Goal: Information Seeking & Learning: Learn about a topic

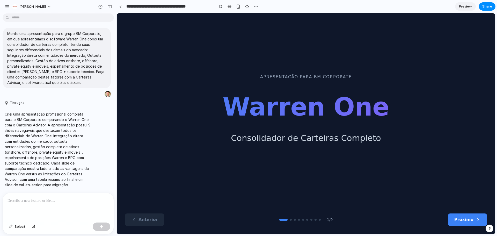
click at [331, 142] on button "Próximo" at bounding box center [467, 219] width 39 height 12
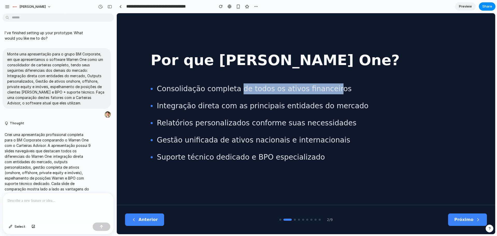
drag, startPoint x: 291, startPoint y: 87, endPoint x: 347, endPoint y: 89, distance: 56.5
click at [331, 89] on li "Consolidação completa de todos os ativos financeiros" at bounding box center [306, 88] width 311 height 11
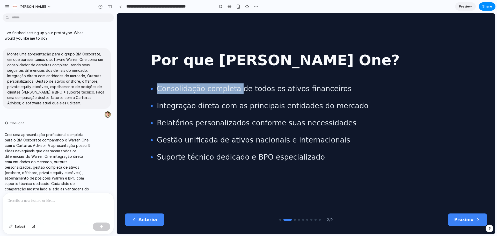
click at [331, 89] on li "Consolidação completa de todos os ativos financeiros" at bounding box center [306, 88] width 311 height 11
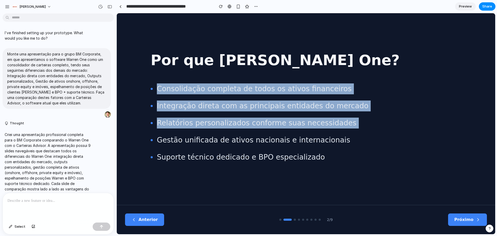
drag, startPoint x: 348, startPoint y: 89, endPoint x: 353, endPoint y: 129, distance: 40.2
click at [331, 129] on ul "Consolidação completa de todos os ativos financeiros Integração direta com as p…" at bounding box center [306, 122] width 311 height 79
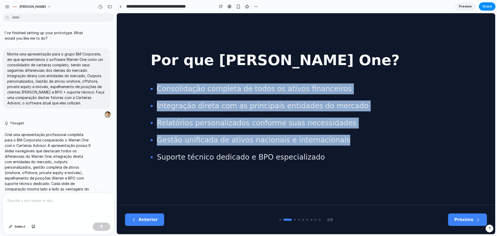
drag, startPoint x: 364, startPoint y: 151, endPoint x: 373, endPoint y: 85, distance: 66.1
click at [331, 85] on ul "Consolidação completa de todos os ativos financeiros Integração direta com as p…" at bounding box center [306, 122] width 311 height 79
click at [331, 85] on li "Consolidação completa de todos os ativos financeiros" at bounding box center [306, 88] width 311 height 11
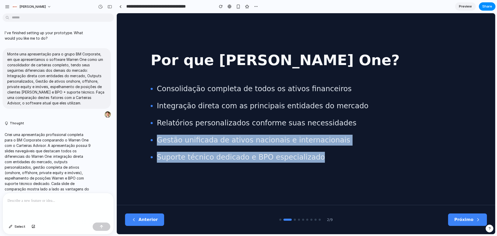
drag, startPoint x: 314, startPoint y: 166, endPoint x: 354, endPoint y: 123, distance: 58.8
click at [331, 123] on div "Por que [PERSON_NAME] One? Consolidação completa de todos os ativos financeiros…" at bounding box center [306, 109] width 311 height 120
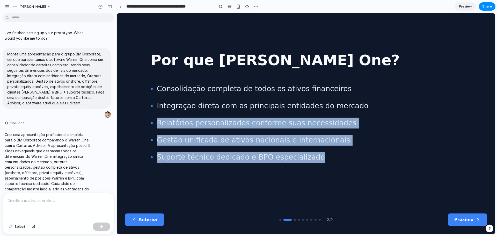
click at [331, 123] on li "Relatórios personalizados conforme suas necessidades" at bounding box center [306, 123] width 311 height 11
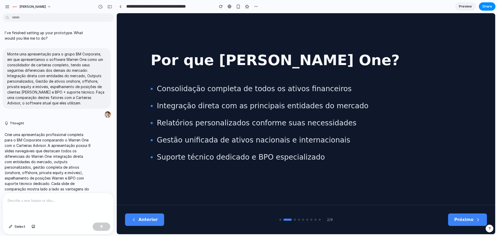
click at [331, 142] on button "Próximo" at bounding box center [467, 219] width 39 height 12
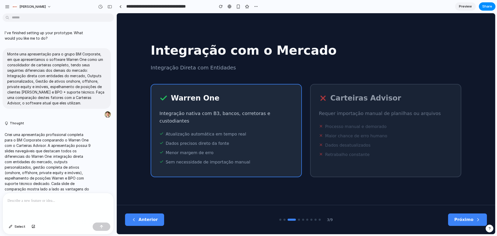
click at [331, 142] on button "Próximo" at bounding box center [467, 219] width 39 height 12
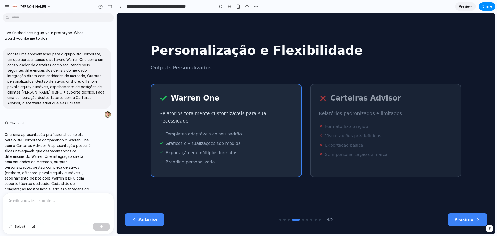
click at [331, 142] on button "Próximo" at bounding box center [467, 219] width 39 height 12
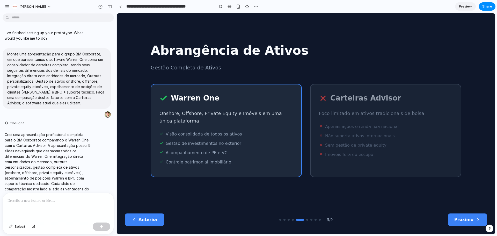
click at [331, 142] on button "Próximo" at bounding box center [467, 219] width 39 height 12
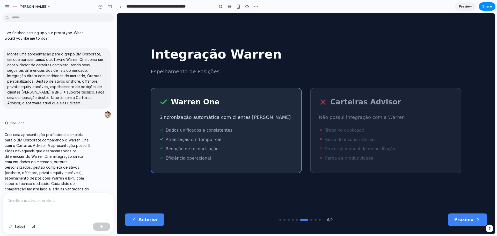
click at [331, 142] on button "Próximo" at bounding box center [467, 219] width 39 height 12
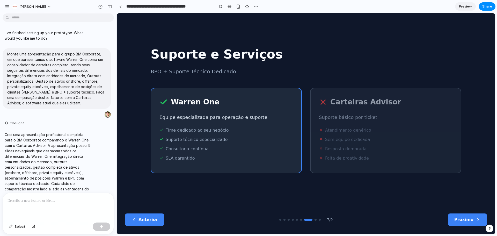
click at [331, 142] on button "Próximo" at bounding box center [467, 219] width 39 height 12
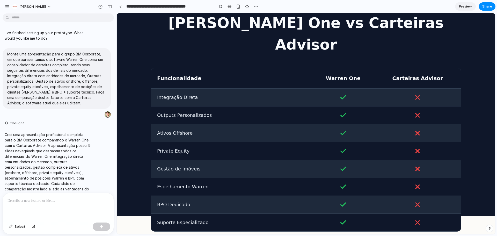
scroll to position [26, 0]
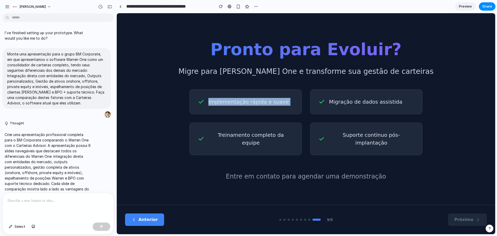
drag, startPoint x: 218, startPoint y: 105, endPoint x: 342, endPoint y: 108, distance: 123.3
click at [331, 108] on div "Implementação rápida e suave Migração de dados assistida Treinamento completo d…" at bounding box center [306, 122] width 233 height 66
click at [331, 106] on span "Migração de dados assistida" at bounding box center [365, 102] width 73 height 8
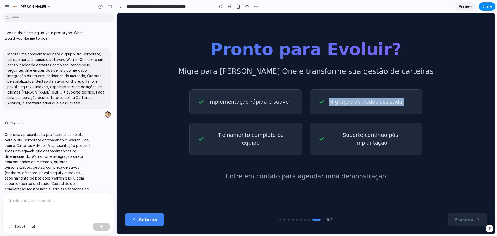
click at [331, 106] on span "Migração de dados assistida" at bounding box center [365, 102] width 73 height 8
click at [331, 142] on div "Suporte contínuo pós-implantação" at bounding box center [366, 139] width 112 height 33
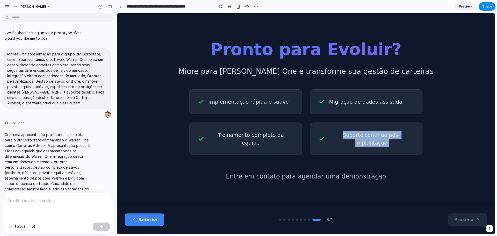
click at [331, 142] on div "Suporte contínuo pós-implantação" at bounding box center [366, 139] width 112 height 33
click at [274, 142] on div "Treinamento completo da equipe" at bounding box center [246, 139] width 112 height 33
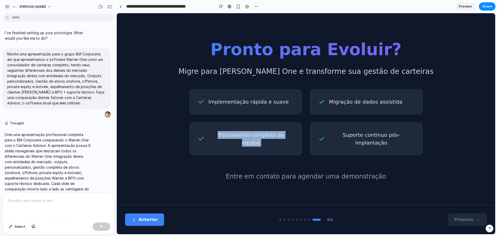
drag, startPoint x: 274, startPoint y: 146, endPoint x: 144, endPoint y: 141, distance: 130.1
click at [144, 141] on div "Pronto para Evoluir? Migre para [PERSON_NAME] One e transforme sua gestão de ca…" at bounding box center [306, 109] width 379 height 192
click at [291, 142] on div "Entre em contato para agendar uma demonstração" at bounding box center [306, 176] width 311 height 9
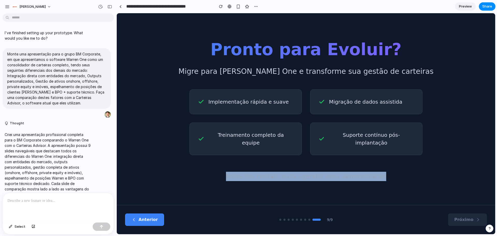
click at [291, 142] on div "Entre em contato para agendar uma demonstração" at bounding box center [306, 176] width 311 height 9
click at [235, 142] on div "Entre em contato para agendar uma demonstração" at bounding box center [306, 176] width 311 height 9
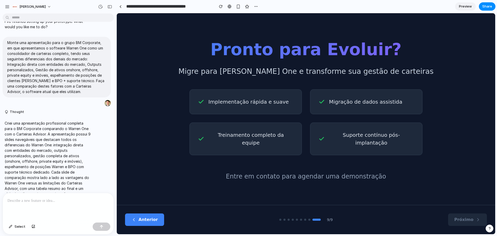
scroll to position [23, 0]
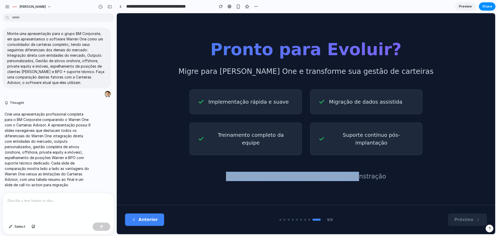
drag, startPoint x: 235, startPoint y: 167, endPoint x: 355, endPoint y: 170, distance: 120.5
click at [331, 142] on div "Pronto para Evoluir? Migre para [PERSON_NAME] One e transforme sua gestão de ca…" at bounding box center [306, 109] width 311 height 144
click at [331, 142] on div "Entre em contato para agendar uma demonstração" at bounding box center [306, 176] width 311 height 9
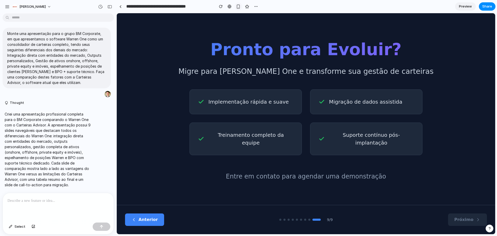
click at [237, 7] on div "button" at bounding box center [238, 6] width 4 height 4
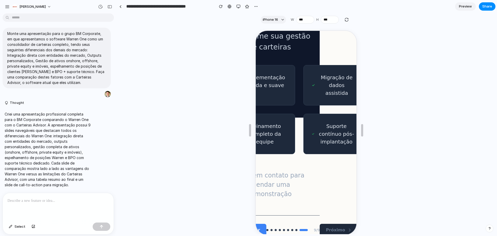
scroll to position [117, 10]
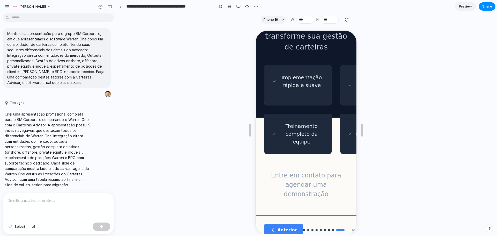
drag, startPoint x: 306, startPoint y: 119, endPoint x: 273, endPoint y: 117, distance: 33.7
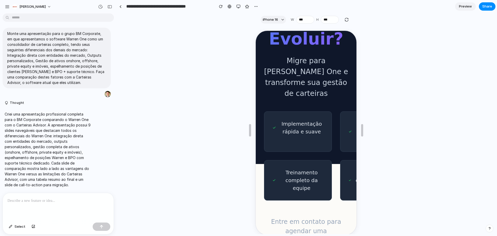
scroll to position [0, 0]
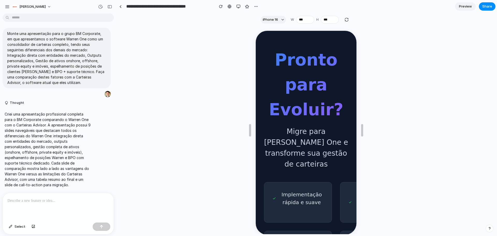
drag, startPoint x: 288, startPoint y: 114, endPoint x: 283, endPoint y: 41, distance: 73.5
click at [273, 23] on button "iPhone 16" at bounding box center [273, 20] width 25 height 8
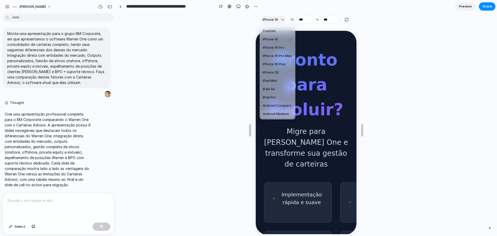
click at [284, 110] on li "Android Medium" at bounding box center [278, 114] width 34 height 8
type input "***"
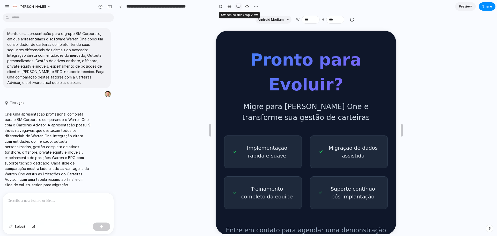
click at [239, 9] on button "button" at bounding box center [239, 7] width 8 height 8
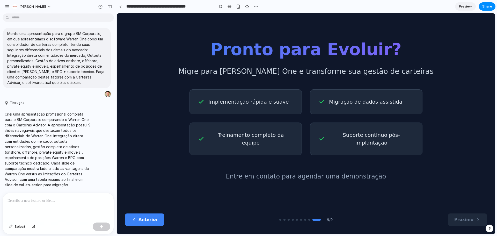
click at [197, 83] on div "Pronto para Evoluir? Migre para [PERSON_NAME] One e transforme sua gestão de ca…" at bounding box center [306, 109] width 311 height 144
click at [153, 142] on button "Anterior" at bounding box center [144, 219] width 39 height 12
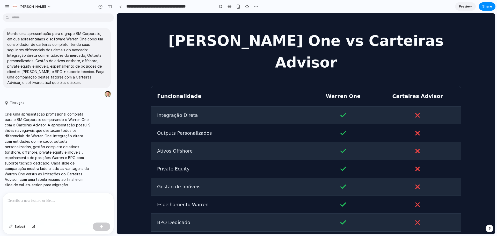
click at [153, 142] on div "Suporte Especializado" at bounding box center [306, 241] width 310 height 18
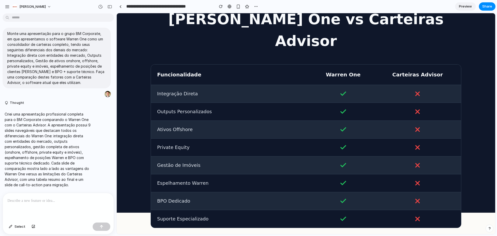
scroll to position [39, 0]
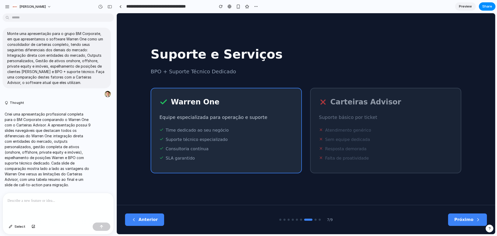
click at [152, 142] on button "Anterior" at bounding box center [144, 219] width 39 height 12
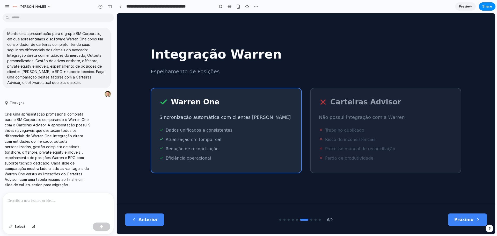
click at [152, 142] on button "Anterior" at bounding box center [144, 219] width 39 height 12
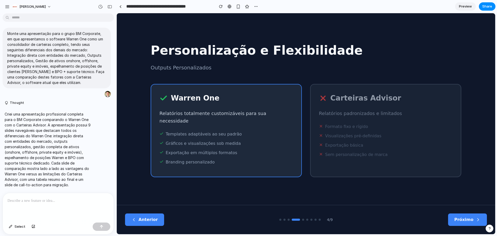
click at [152, 142] on button "Anterior" at bounding box center [144, 219] width 39 height 12
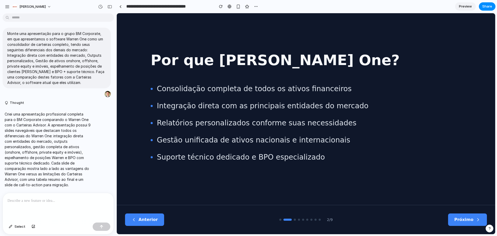
click at [152, 142] on button "Anterior" at bounding box center [144, 219] width 39 height 12
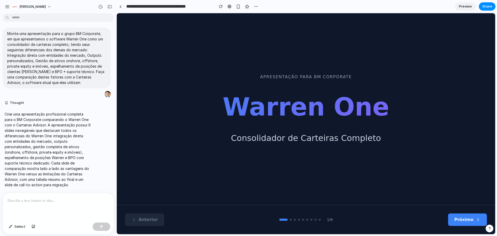
click at [331, 142] on button "Próximo" at bounding box center [467, 219] width 39 height 12
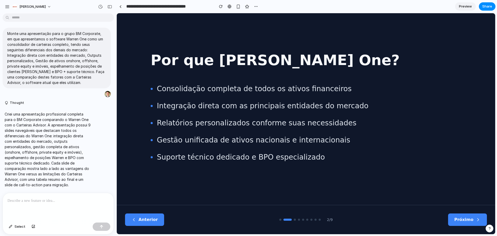
scroll to position [23, 0]
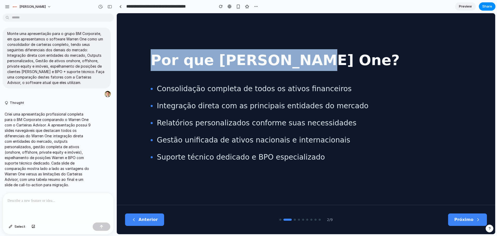
drag, startPoint x: 154, startPoint y: 56, endPoint x: 303, endPoint y: 65, distance: 149.2
click at [303, 65] on h2 "Por que [PERSON_NAME] One?" at bounding box center [306, 60] width 311 height 22
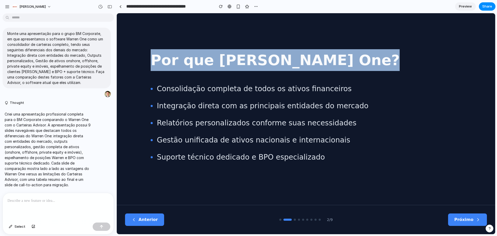
drag, startPoint x: 303, startPoint y: 65, endPoint x: 145, endPoint y: 44, distance: 158.6
click at [145, 44] on div "Por que [PERSON_NAME] One? Consolidação completa de todos os ativos financeiros…" at bounding box center [306, 109] width 379 height 192
drag, startPoint x: 145, startPoint y: 44, endPoint x: 320, endPoint y: 67, distance: 175.9
click at [320, 67] on div "Por que [PERSON_NAME] One? Consolidação completa de todos os ativos financeiros…" at bounding box center [306, 109] width 379 height 192
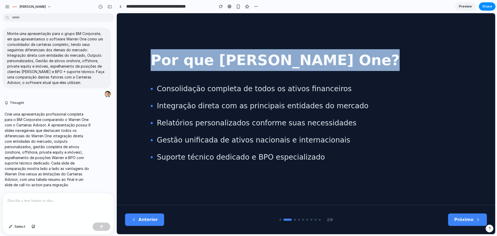
click at [320, 67] on h2 "Por que [PERSON_NAME] One?" at bounding box center [306, 60] width 311 height 22
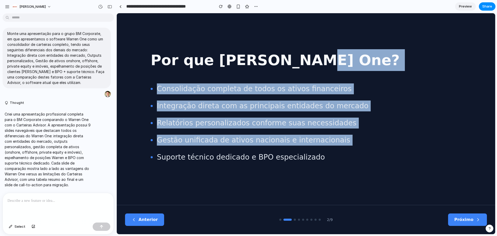
drag, startPoint x: 320, startPoint y: 67, endPoint x: 347, endPoint y: 147, distance: 83.8
click at [331, 142] on div "Por que [PERSON_NAME] One? Consolidação completa de todos os ativos financeiros…" at bounding box center [306, 105] width 311 height 113
click at [331, 142] on li "Suporte técnico dedicado e BPO especializado" at bounding box center [306, 157] width 311 height 11
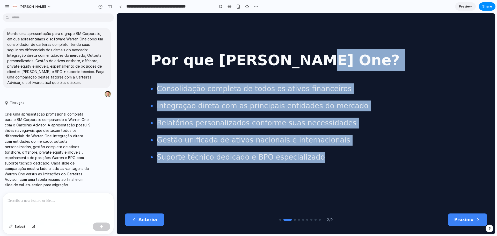
drag, startPoint x: 346, startPoint y: 169, endPoint x: 336, endPoint y: 65, distance: 104.6
click at [331, 65] on div "Por que [PERSON_NAME] One? Consolidação completa de todos os ativos financeiros…" at bounding box center [306, 109] width 379 height 192
click at [314, 49] on h2 "Por que [PERSON_NAME] One?" at bounding box center [306, 60] width 311 height 22
drag, startPoint x: 314, startPoint y: 52, endPoint x: 359, endPoint y: 166, distance: 122.0
click at [331, 142] on div "Por que [PERSON_NAME] One? Consolidação completa de todos os ativos financeiros…" at bounding box center [306, 109] width 311 height 120
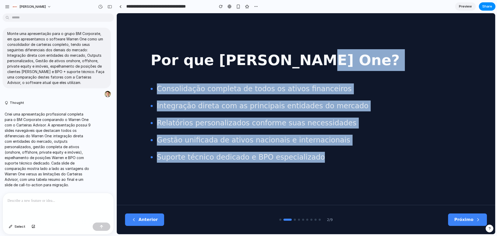
click at [331, 142] on div "Por que [PERSON_NAME] One? Consolidação completa de todos os ativos financeiros…" at bounding box center [306, 109] width 311 height 120
drag, startPoint x: 359, startPoint y: 164, endPoint x: 334, endPoint y: 60, distance: 107.0
click at [331, 60] on div "Por que [PERSON_NAME] One? Consolidação completa de todos os ativos financeiros…" at bounding box center [306, 109] width 311 height 120
click at [331, 60] on h2 "Por que [PERSON_NAME] One?" at bounding box center [306, 60] width 311 height 22
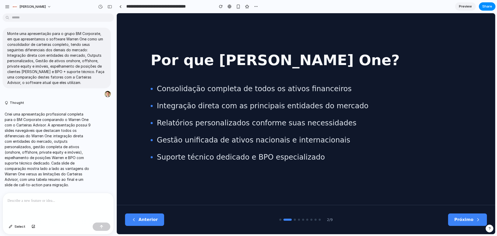
click at [172, 24] on div "Por que [PERSON_NAME] One? Consolidação completa de todos os ativos financeiros…" at bounding box center [306, 109] width 379 height 192
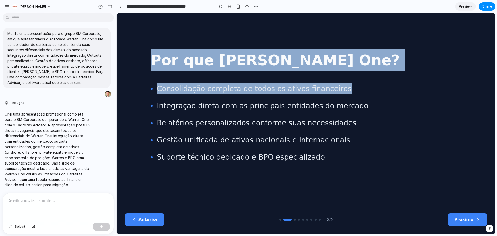
drag, startPoint x: 158, startPoint y: 49, endPoint x: 299, endPoint y: 98, distance: 149.5
click at [299, 98] on div "Por que [PERSON_NAME] One? Consolidação completa de todos os ativos financeiros…" at bounding box center [306, 109] width 379 height 192
click at [299, 98] on ul "Consolidação completa de todos os ativos financeiros Integração direta com as p…" at bounding box center [306, 122] width 311 height 79
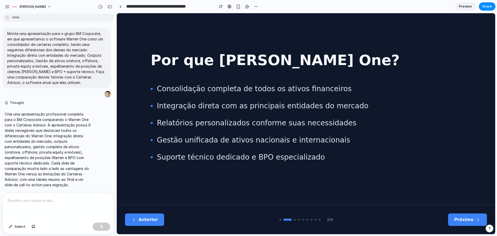
click at [201, 53] on h2 "Por que [PERSON_NAME] One?" at bounding box center [306, 60] width 311 height 22
click at [331, 142] on button "Próximo" at bounding box center [467, 219] width 39 height 12
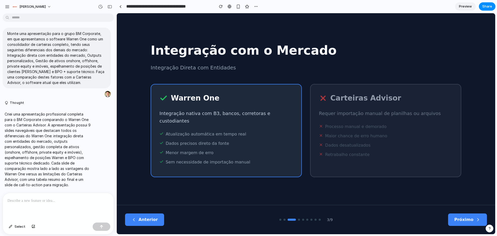
click at [331, 142] on button "Próximo" at bounding box center [467, 219] width 39 height 12
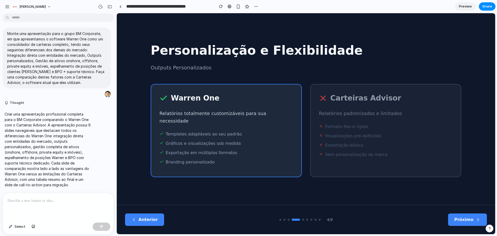
click at [331, 142] on button "Próximo" at bounding box center [467, 219] width 39 height 12
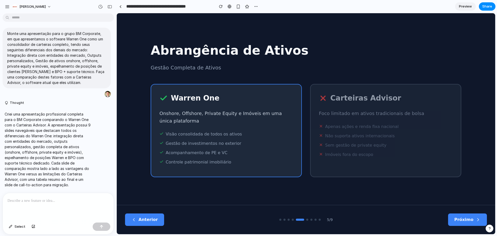
click at [331, 142] on button "Próximo" at bounding box center [467, 219] width 39 height 12
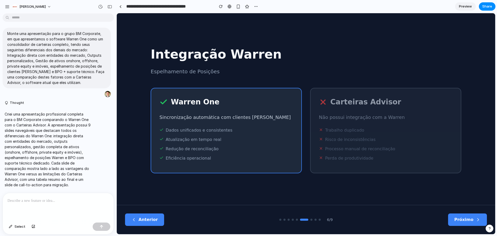
click at [331, 142] on button "Próximo" at bounding box center [467, 219] width 39 height 12
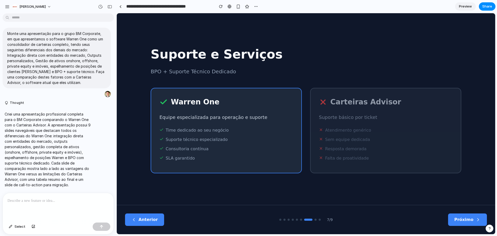
click at [331, 142] on button "Próximo" at bounding box center [467, 219] width 39 height 12
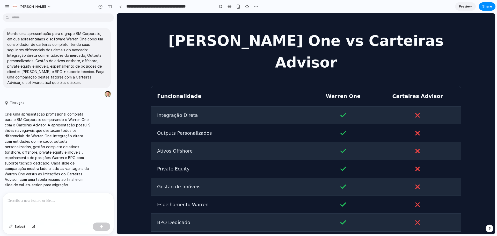
click at [331, 142] on div "[PERSON_NAME] One vs Carteiras Advisor Funcionalidade Warren One Carteiras Advi…" at bounding box center [306, 139] width 379 height 253
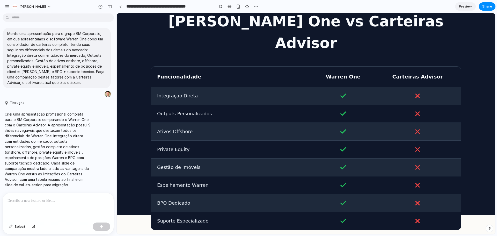
scroll to position [39, 0]
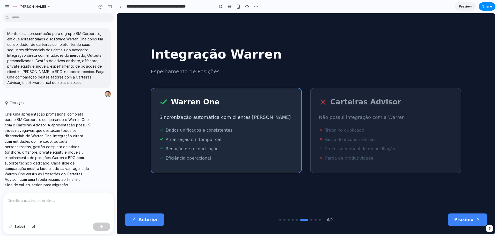
click at [150, 142] on button "Anterior" at bounding box center [144, 219] width 39 height 12
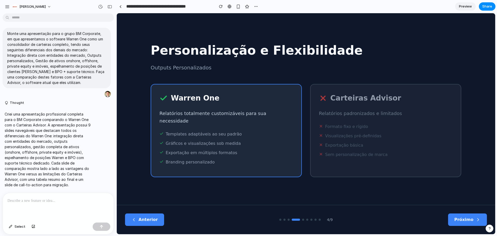
click at [150, 142] on button "Anterior" at bounding box center [144, 219] width 39 height 12
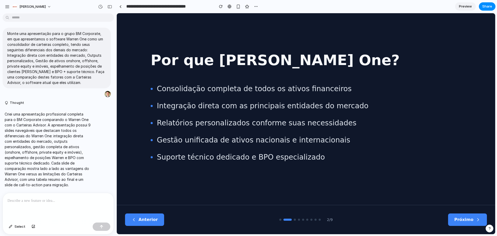
click at [150, 142] on button "Anterior" at bounding box center [144, 219] width 39 height 12
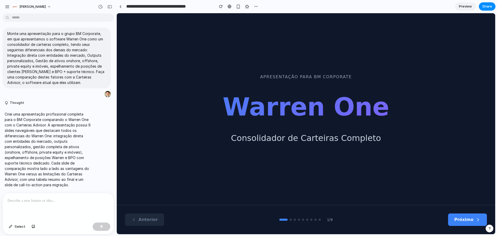
click at [331, 142] on button "Próximo" at bounding box center [467, 219] width 39 height 12
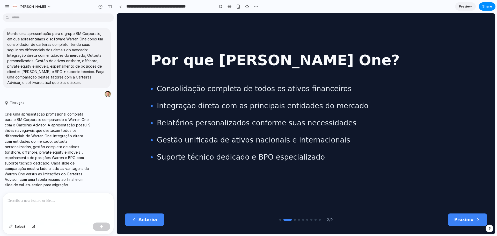
click at [331, 142] on button "Próximo" at bounding box center [467, 219] width 39 height 12
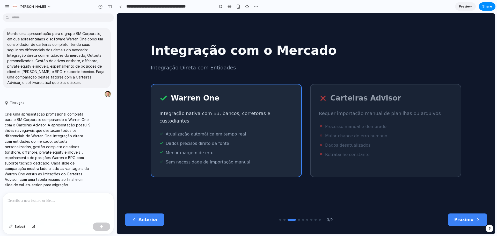
click at [331, 142] on button "Próximo" at bounding box center [467, 219] width 39 height 12
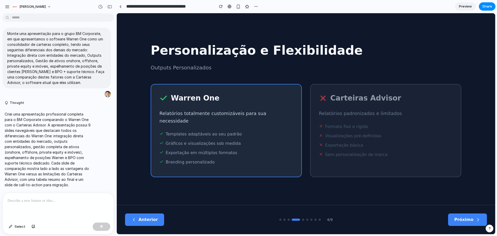
click at [331, 142] on button "Próximo" at bounding box center [467, 219] width 39 height 12
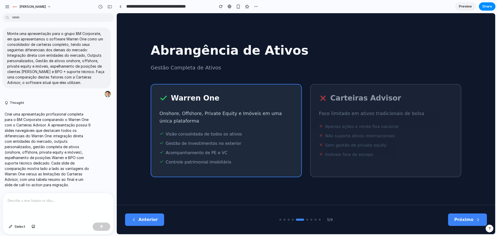
click at [331, 142] on button "Próximo" at bounding box center [467, 219] width 39 height 12
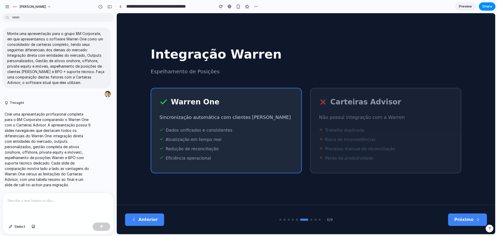
click at [331, 142] on button "Próximo" at bounding box center [467, 219] width 39 height 12
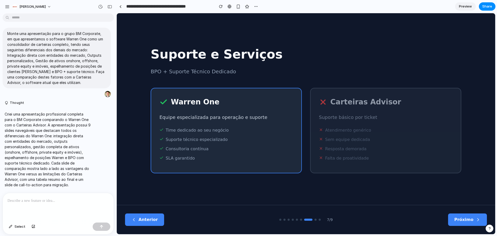
click at [331, 142] on button "Próximo" at bounding box center [467, 219] width 39 height 12
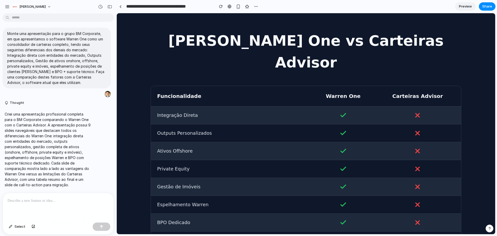
click at [331, 142] on div "[PERSON_NAME] One vs Carteiras Advisor Funcionalidade Warren One Carteiras Advi…" at bounding box center [306, 139] width 379 height 253
drag, startPoint x: 263, startPoint y: 182, endPoint x: 251, endPoint y: 118, distance: 65.4
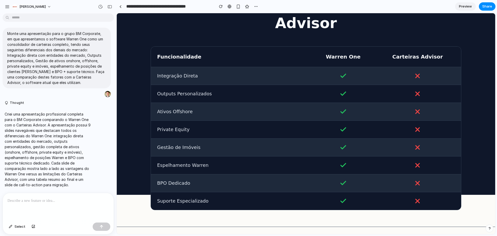
drag, startPoint x: 251, startPoint y: 118, endPoint x: 266, endPoint y: 226, distance: 109.3
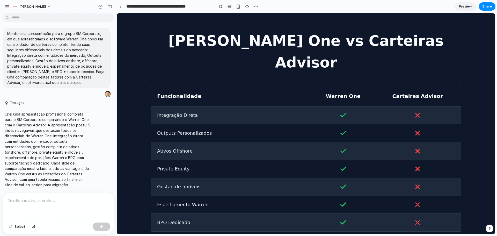
drag, startPoint x: 196, startPoint y: 191, endPoint x: 200, endPoint y: 138, distance: 53.2
drag, startPoint x: 159, startPoint y: 74, endPoint x: 216, endPoint y: 76, distance: 57.3
click at [216, 92] on div "Funcionalidade" at bounding box center [231, 96] width 149 height 8
drag, startPoint x: 166, startPoint y: 75, endPoint x: 161, endPoint y: 75, distance: 5.2
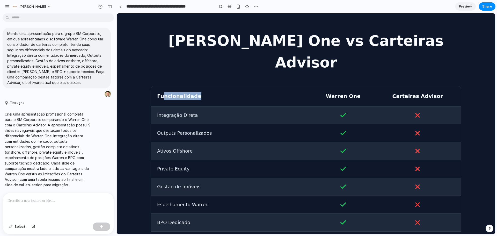
click at [161, 92] on div "Funcionalidade" at bounding box center [231, 96] width 149 height 8
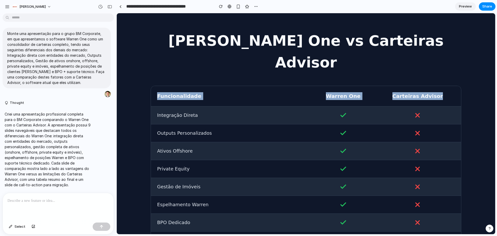
drag, startPoint x: 161, startPoint y: 75, endPoint x: 424, endPoint y: 73, distance: 263.5
click at [331, 86] on div "Funcionalidade Warren One Carteiras Advisor" at bounding box center [306, 96] width 310 height 20
click at [331, 92] on div "Carteiras Advisor" at bounding box center [418, 96] width 75 height 8
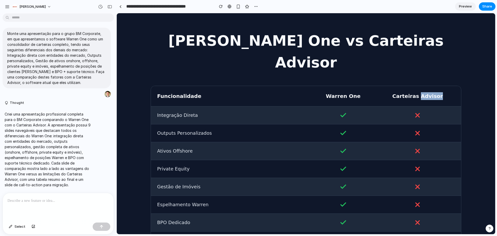
click at [331, 92] on div "Carteiras Advisor" at bounding box center [418, 96] width 75 height 8
click at [177, 86] on div "Funcionalidade Warren One Carteiras Advisor" at bounding box center [306, 96] width 310 height 20
click at [176, 86] on div "Funcionalidade Warren One Carteiras Advisor" at bounding box center [306, 96] width 310 height 20
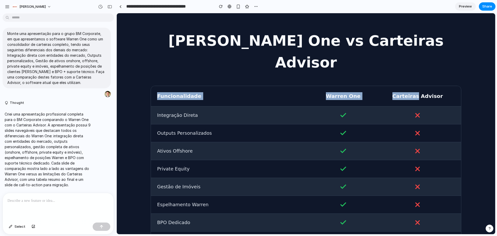
drag, startPoint x: 176, startPoint y: 79, endPoint x: 451, endPoint y: 81, distance: 274.3
click at [331, 86] on div "Funcionalidade Warren One Carteiras Advisor" at bounding box center [306, 96] width 310 height 20
click at [331, 81] on div "[PERSON_NAME] One vs Carteiras Advisor Funcionalidade Warren One Carteiras Advi…" at bounding box center [306, 139] width 379 height 253
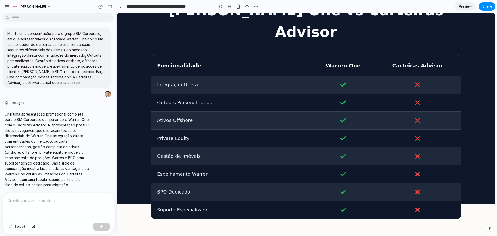
scroll to position [39, 0]
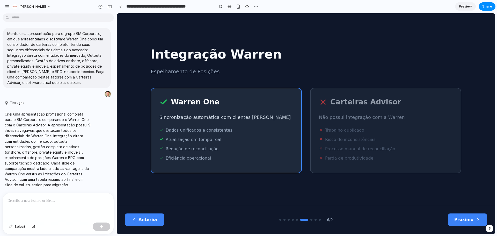
click at [150, 142] on button "Anterior" at bounding box center [144, 219] width 39 height 12
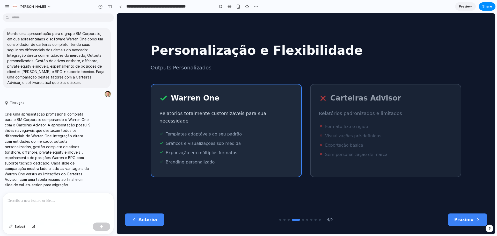
click at [150, 142] on button "Anterior" at bounding box center [144, 219] width 39 height 12
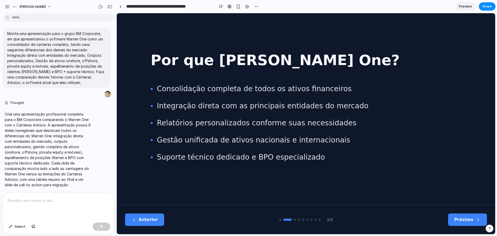
click at [150, 142] on button "Anterior" at bounding box center [144, 219] width 39 height 12
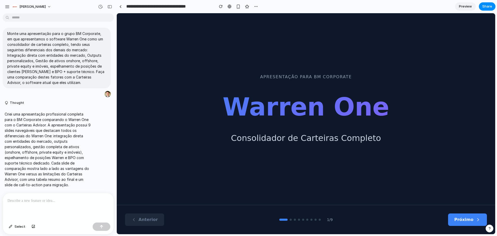
click at [331, 142] on button "Próximo" at bounding box center [467, 219] width 39 height 12
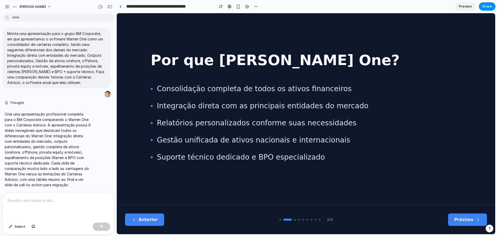
click at [331, 142] on button "Próximo" at bounding box center [467, 219] width 39 height 12
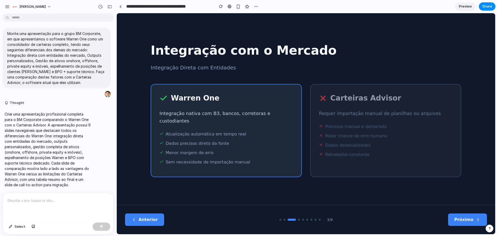
click at [331, 142] on button "Próximo" at bounding box center [467, 219] width 39 height 12
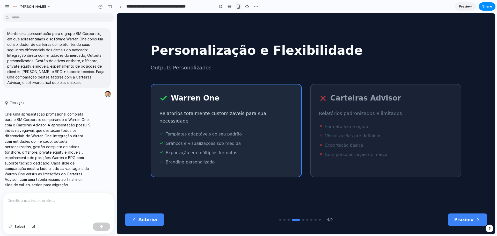
click at [239, 7] on div "button" at bounding box center [238, 6] width 4 height 4
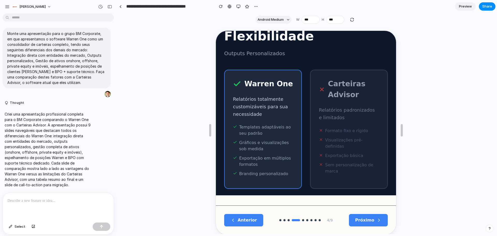
click at [248, 142] on button "Anterior" at bounding box center [243, 219] width 39 height 12
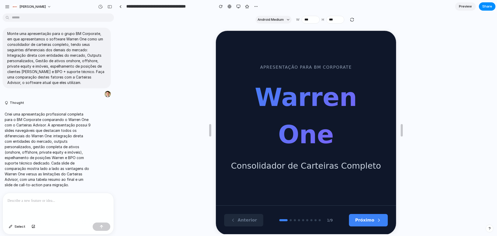
click at [331, 142] on button "Próximo" at bounding box center [368, 219] width 39 height 12
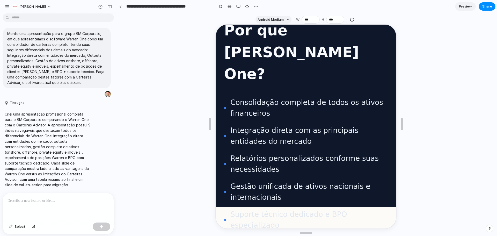
scroll to position [9, 0]
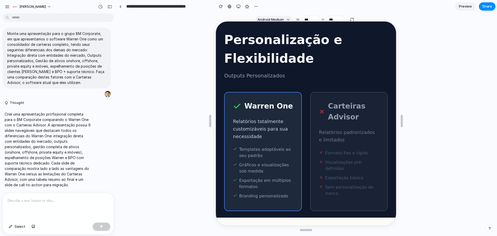
scroll to position [0, 0]
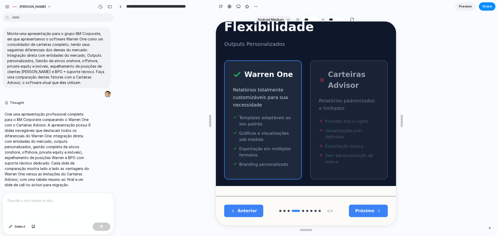
click at [331, 142] on button "Próximo" at bounding box center [368, 210] width 39 height 12
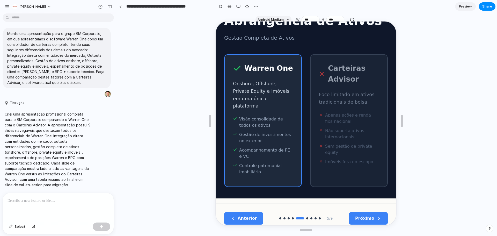
click at [331, 142] on button "Próximo" at bounding box center [368, 218] width 39 height 12
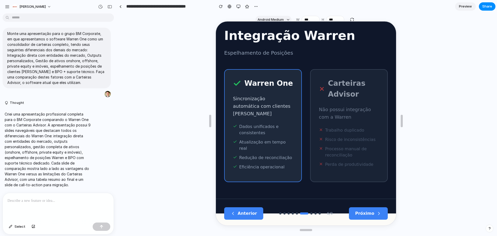
click at [331, 142] on div "Anterior 6 / 9 Próximo" at bounding box center [306, 212] width 180 height 29
click at [331, 142] on button "Próximo" at bounding box center [368, 213] width 39 height 12
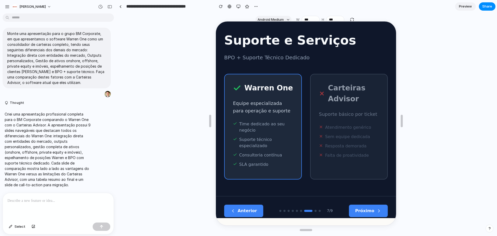
click at [331, 142] on button "Próximo" at bounding box center [368, 210] width 39 height 12
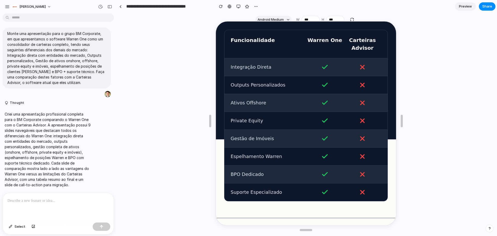
click at [331, 142] on button "Próximo" at bounding box center [368, 232] width 39 height 12
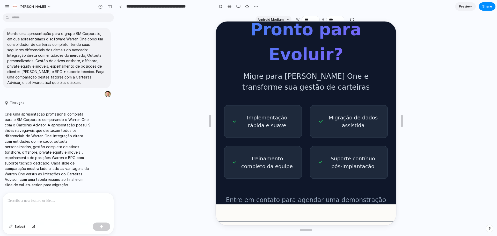
scroll to position [21, 0]
click at [246, 142] on div "Anterior 9 / 9 Próximo" at bounding box center [306, 234] width 180 height 29
click at [247, 142] on button "Anterior" at bounding box center [243, 235] width 39 height 12
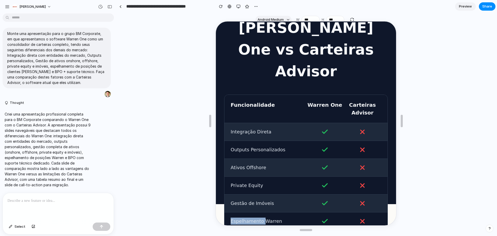
click at [242, 142] on div "Espelhamento Warren" at bounding box center [305, 221] width 163 height 18
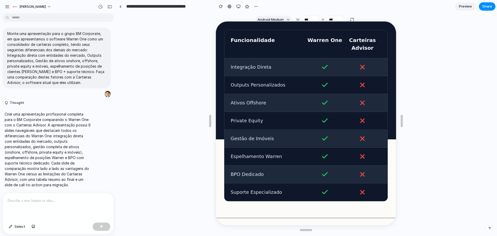
click at [247, 142] on div "Anterior 8 / 9 Próximo" at bounding box center [306, 231] width 180 height 29
click at [246, 142] on button "Anterior" at bounding box center [243, 232] width 39 height 12
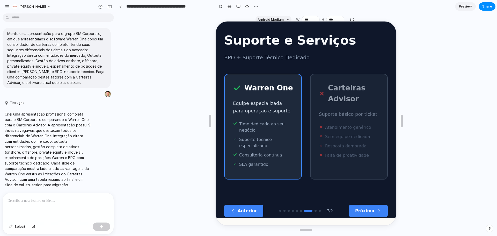
click at [246, 142] on button "Anterior" at bounding box center [243, 210] width 39 height 12
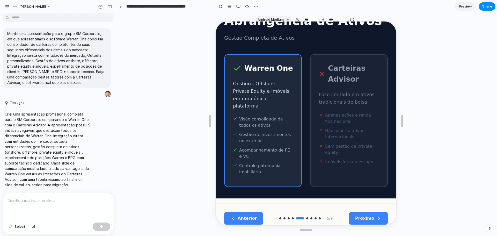
click at [246, 142] on button "Anterior" at bounding box center [243, 218] width 39 height 12
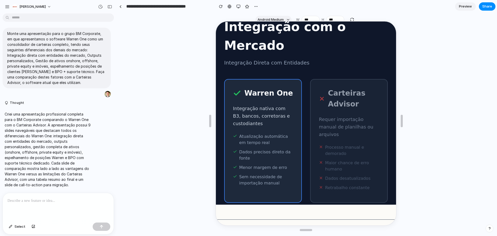
click at [246, 142] on button "Anterior" at bounding box center [243, 233] width 39 height 12
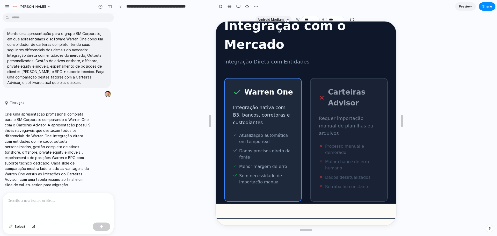
click at [246, 142] on button "Anterior" at bounding box center [243, 232] width 39 height 12
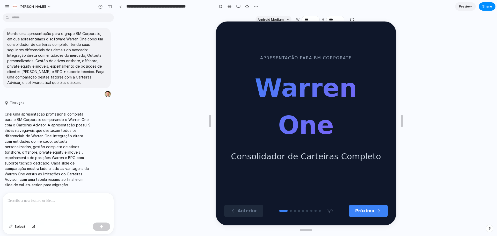
scroll to position [0, 0]
